Goal: Task Accomplishment & Management: Use online tool/utility

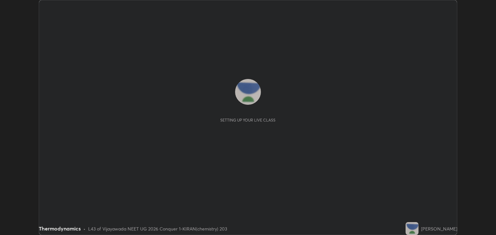
scroll to position [235, 496]
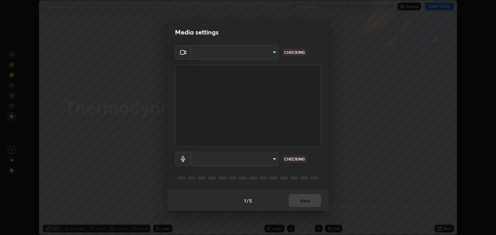
type input "18efe283419ebebb34f3f069735d570d1efa482ca5ebb0fbe8eacb96b6d22603"
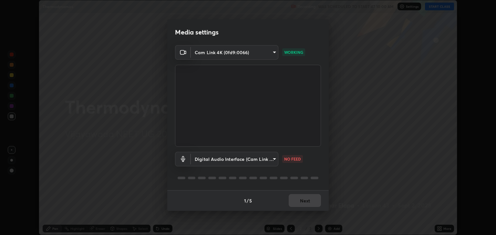
click at [275, 160] on body "Erase all Thermodynamics Recording WAS SCHEDULED TO START AT 10:00 AM Settings …" at bounding box center [248, 117] width 496 height 235
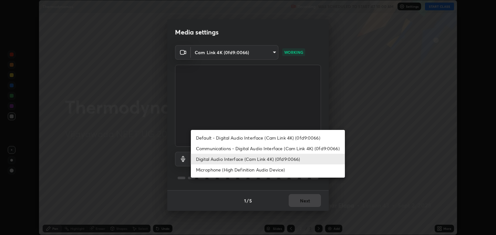
click at [231, 152] on li "Communications - Digital Audio Interface (Cam Link 4K) (0fd9:0066)" at bounding box center [268, 148] width 154 height 11
type input "communications"
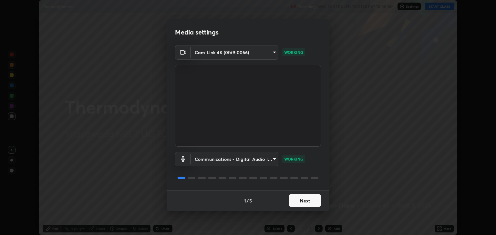
click at [307, 202] on button "Next" at bounding box center [305, 200] width 32 height 13
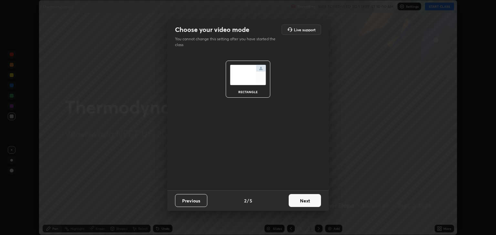
click at [311, 202] on button "Next" at bounding box center [305, 200] width 32 height 13
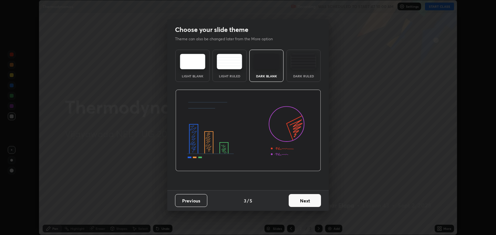
click at [311, 202] on button "Next" at bounding box center [305, 200] width 32 height 13
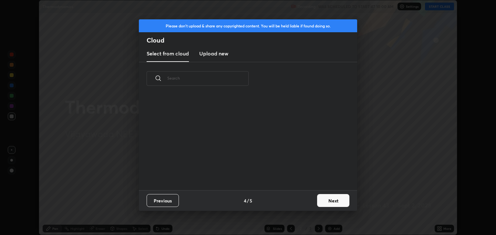
click at [331, 201] on button "Next" at bounding box center [333, 200] width 32 height 13
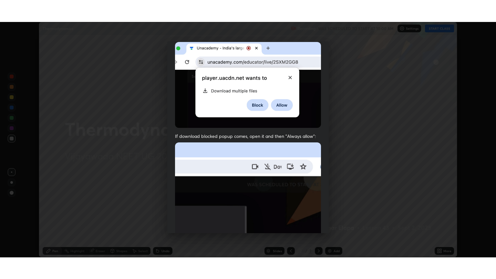
scroll to position [131, 0]
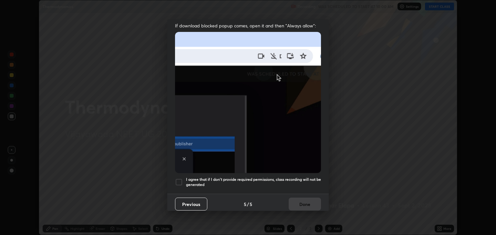
click at [178, 179] on div at bounding box center [179, 183] width 8 height 8
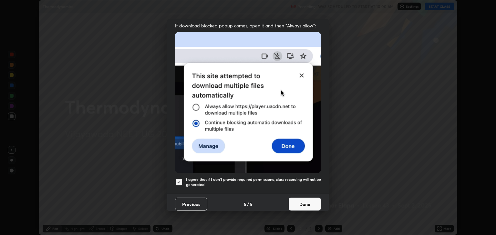
click at [304, 200] on button "Done" at bounding box center [305, 204] width 32 height 13
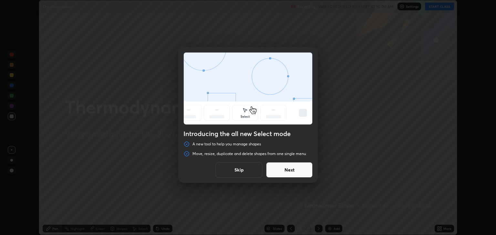
click at [252, 170] on button "Skip" at bounding box center [239, 169] width 46 height 15
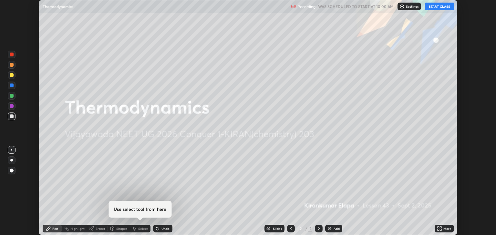
click at [441, 7] on button "START CLASS" at bounding box center [439, 7] width 29 height 8
click at [443, 230] on div "More" at bounding box center [444, 229] width 19 height 8
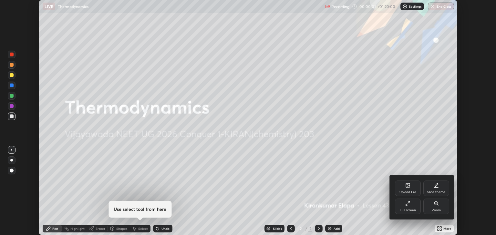
click at [414, 205] on div "Full screen" at bounding box center [408, 206] width 26 height 15
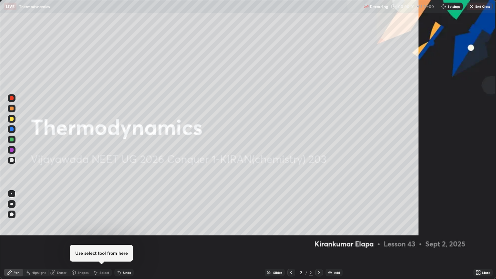
scroll to position [279, 496]
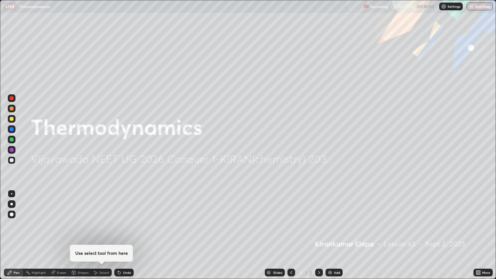
click at [334, 235] on div "Add" at bounding box center [337, 272] width 6 height 3
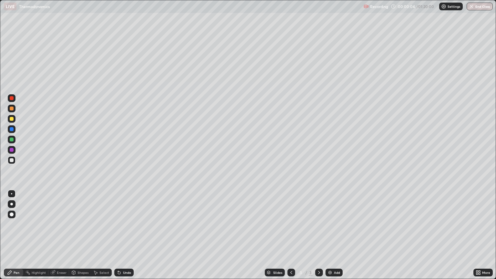
click at [12, 204] on div at bounding box center [11, 204] width 3 height 3
click at [15, 119] on div at bounding box center [12, 119] width 8 height 8
click at [12, 120] on div at bounding box center [12, 119] width 4 height 4
